Goal: Transaction & Acquisition: Book appointment/travel/reservation

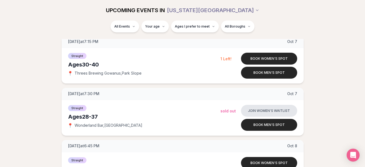
scroll to position [993, 0]
